Goal: Task Accomplishment & Management: Manage account settings

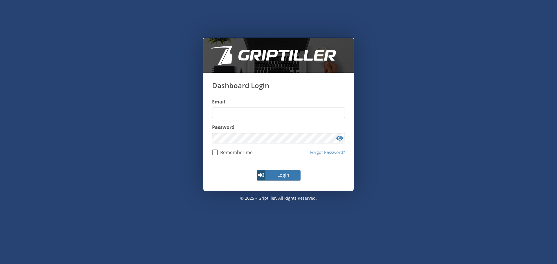
type input "**********"
click at [281, 177] on span "Login" at bounding box center [283, 175] width 34 height 7
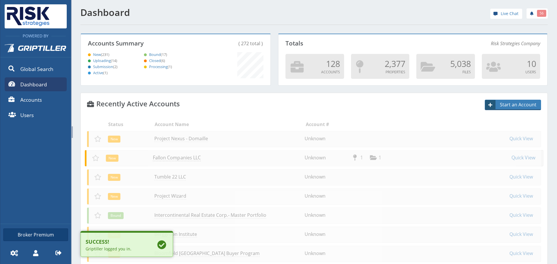
scroll to position [51, 188]
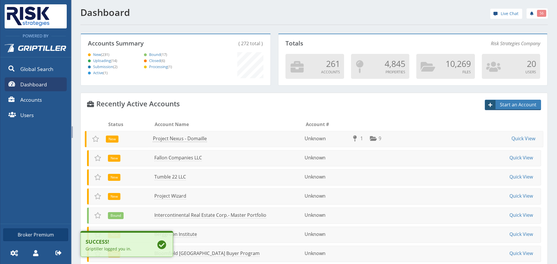
drag, startPoint x: 221, startPoint y: 147, endPoint x: 221, endPoint y: 143, distance: 4.1
click at [221, 145] on ul "New Project Nexus - Domaille Unknown 1 9 Quick View" at bounding box center [314, 139] width 459 height 17
click at [199, 142] on ul "New Project Nexus - Domaille Unknown 1 9 Quick View" at bounding box center [314, 139] width 459 height 17
click at [198, 140] on link "Project Nexus - Domaille" at bounding box center [180, 139] width 54 height 7
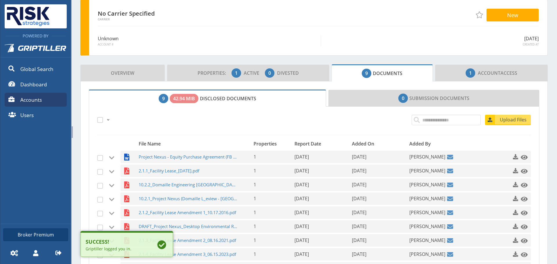
scroll to position [86, 0]
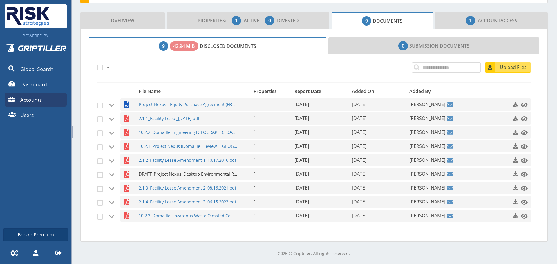
click at [185, 176] on span "DRAFT_Project Nexus_Desktop Environmental Review.pdf" at bounding box center [188, 174] width 99 height 12
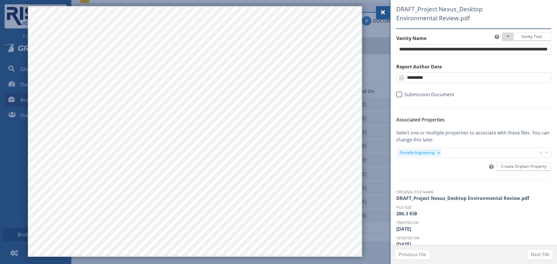
click at [378, 14] on div at bounding box center [383, 12] width 14 height 13
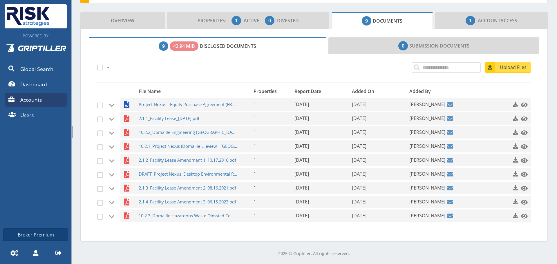
click at [508, 70] on span "Upload Files" at bounding box center [513, 67] width 35 height 7
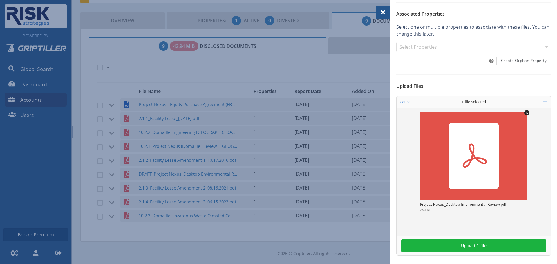
scroll to position [81, 0]
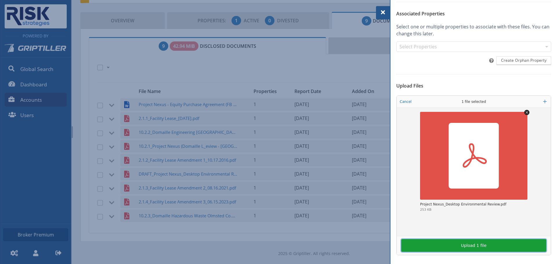
click at [464, 246] on button "Upload 1 file" at bounding box center [473, 245] width 145 height 13
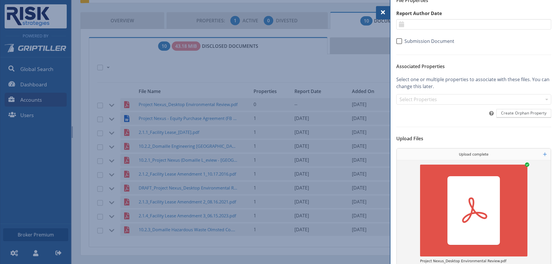
scroll to position [0, 0]
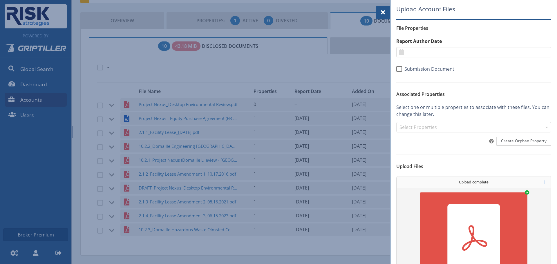
click at [386, 13] on span at bounding box center [383, 12] width 7 height 7
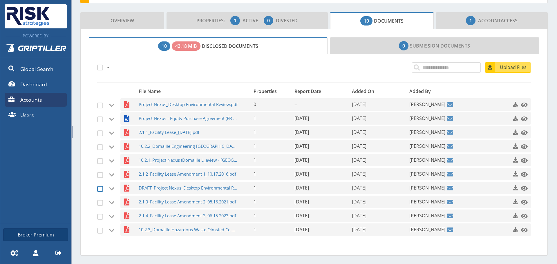
click at [101, 191] on span at bounding box center [100, 189] width 6 height 6
click at [101, 188] on span at bounding box center [100, 189] width 6 height 6
